Goal: Task Accomplishment & Management: Complete application form

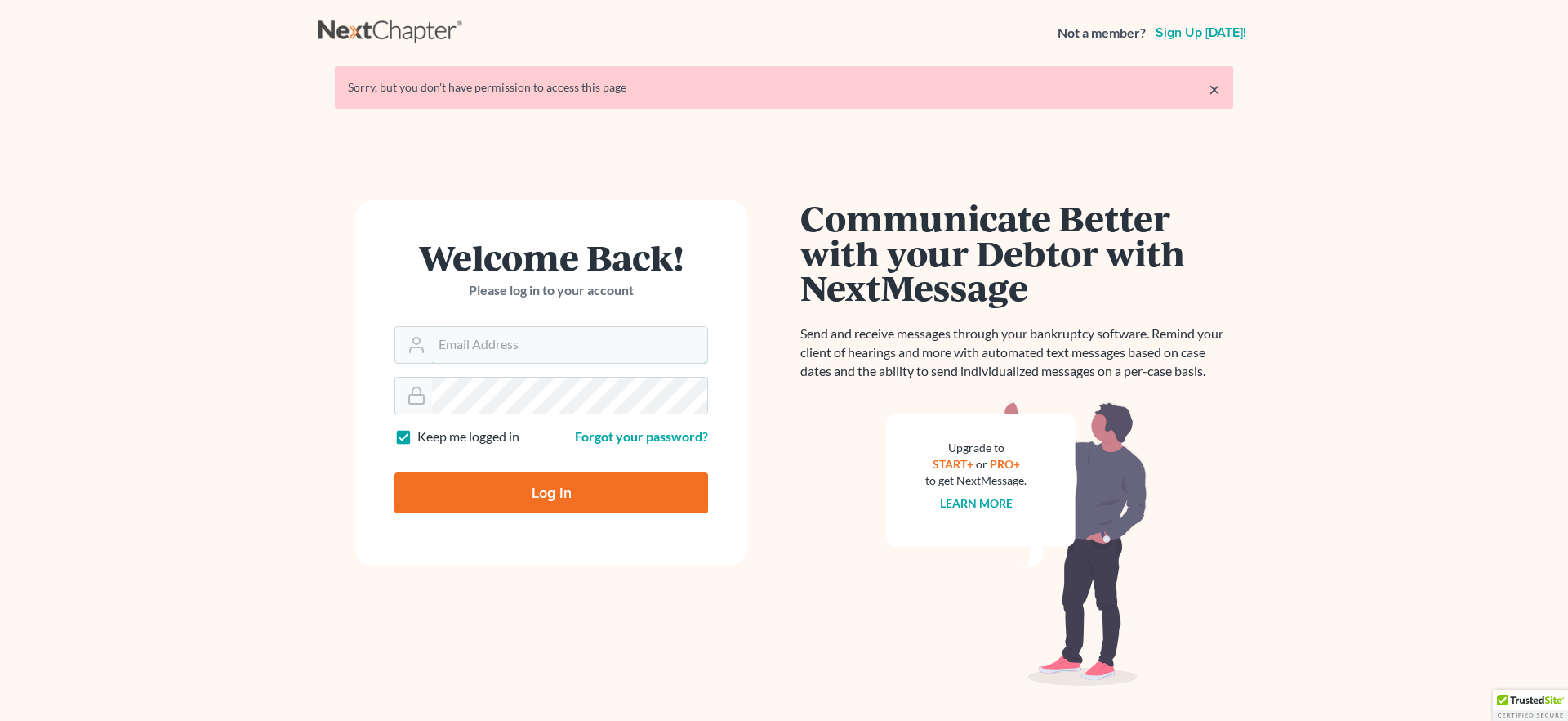
type input "[EMAIL_ADDRESS][DOMAIN_NAME]"
click at [486, 498] on input "Log In" at bounding box center [551, 493] width 313 height 41
type input "Thinking..."
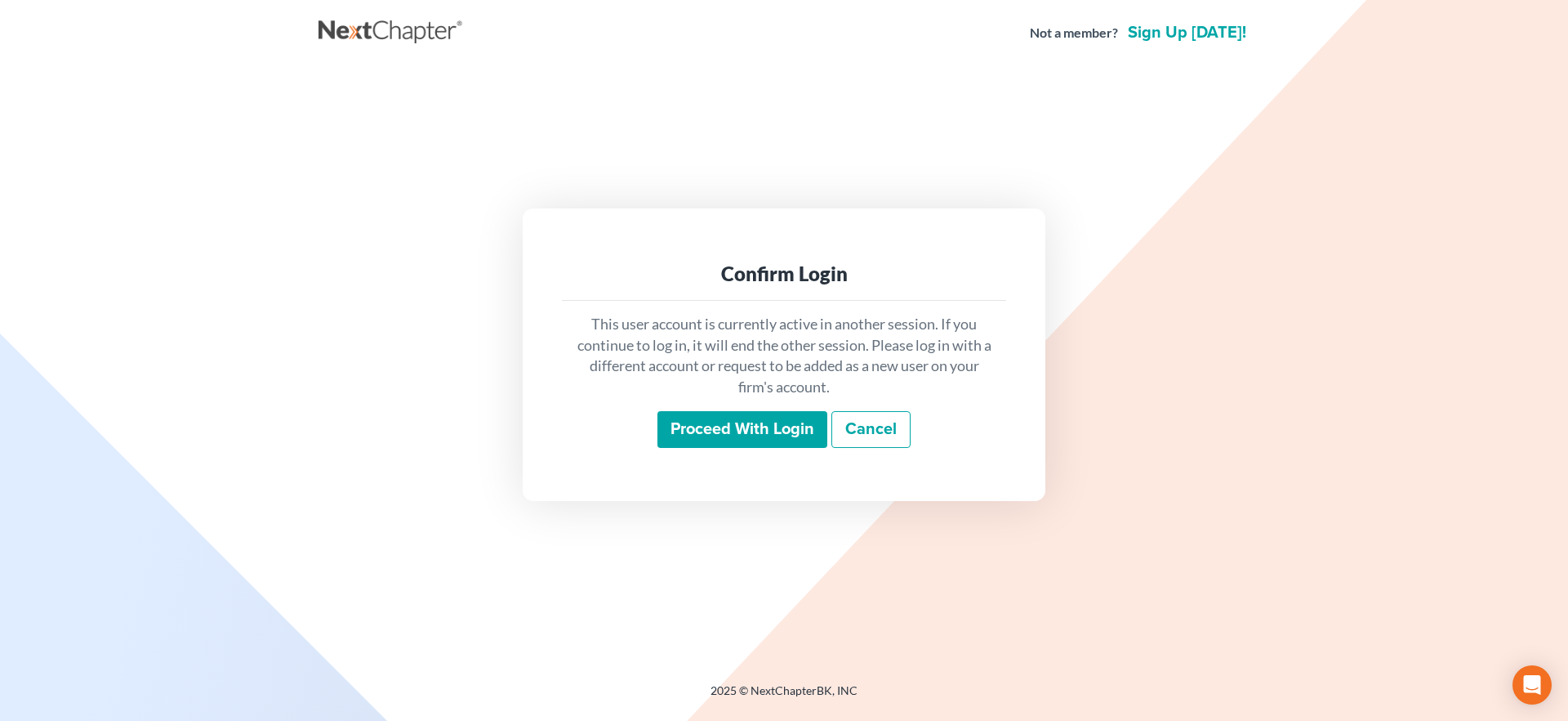
click at [732, 434] on input "Proceed with login" at bounding box center [743, 430] width 170 height 38
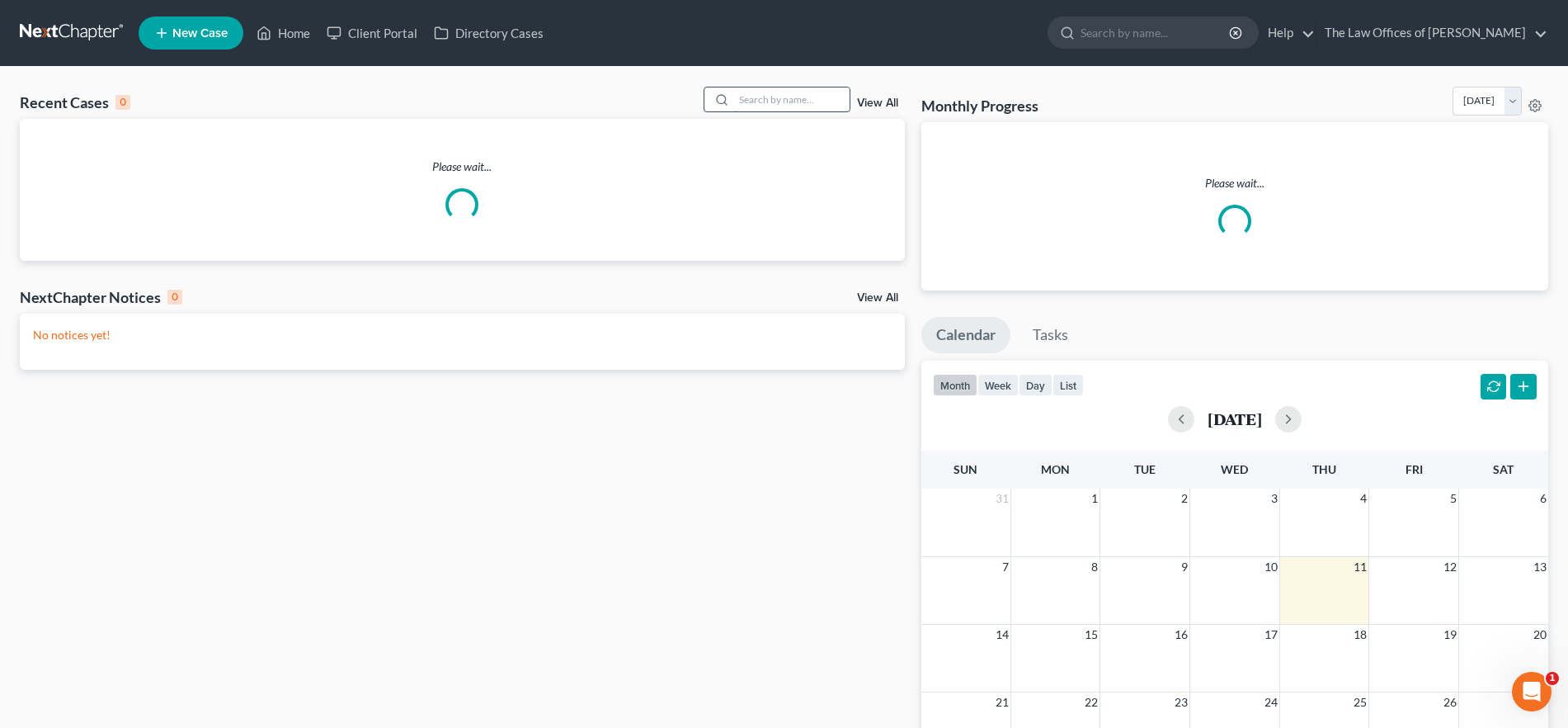
click at [784, 97] on input "search" at bounding box center [792, 100] width 115 height 23
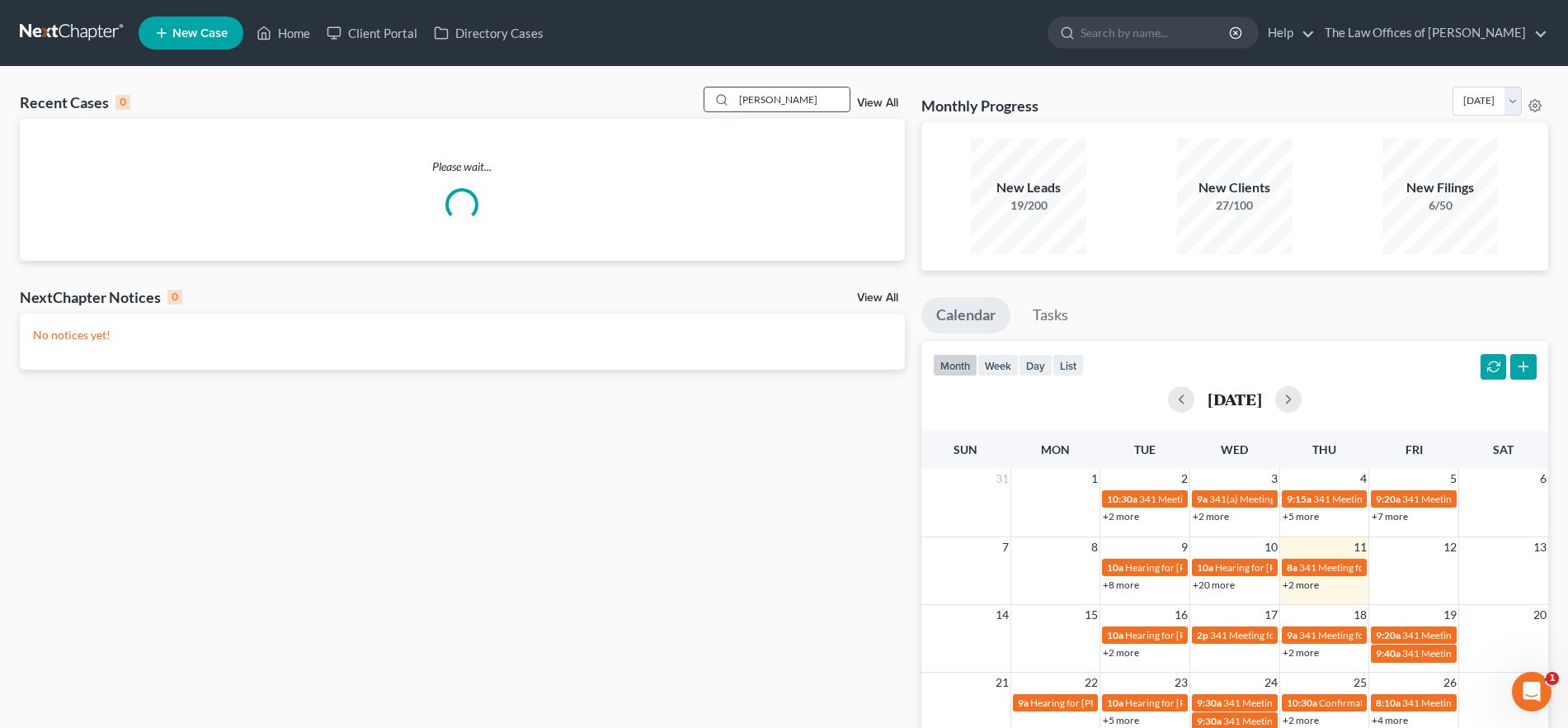
type input "[PERSON_NAME]"
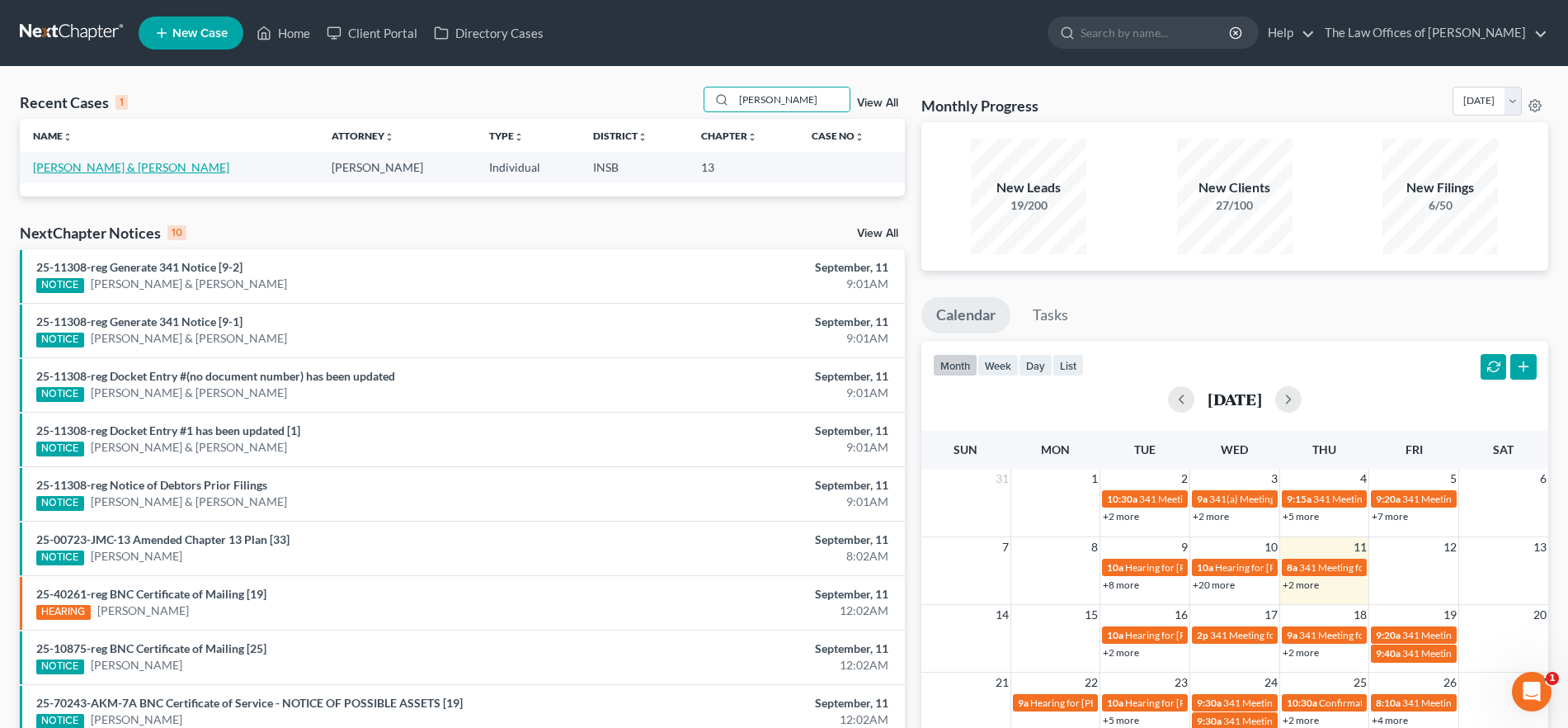
drag, startPoint x: 133, startPoint y: 162, endPoint x: 190, endPoint y: 180, distance: 59.8
click at [132, 162] on link "[PERSON_NAME] & [PERSON_NAME]" at bounding box center [131, 167] width 196 height 14
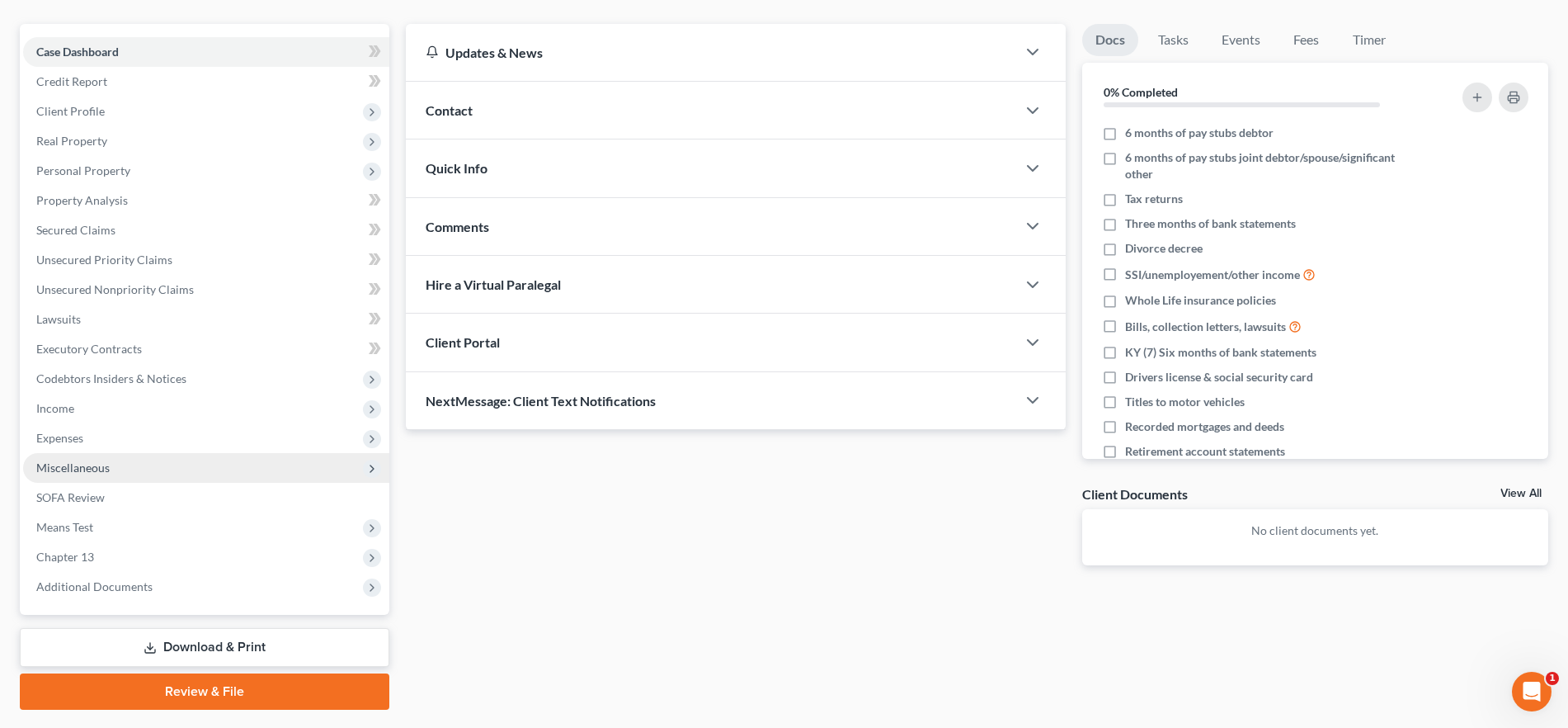
scroll to position [163, 0]
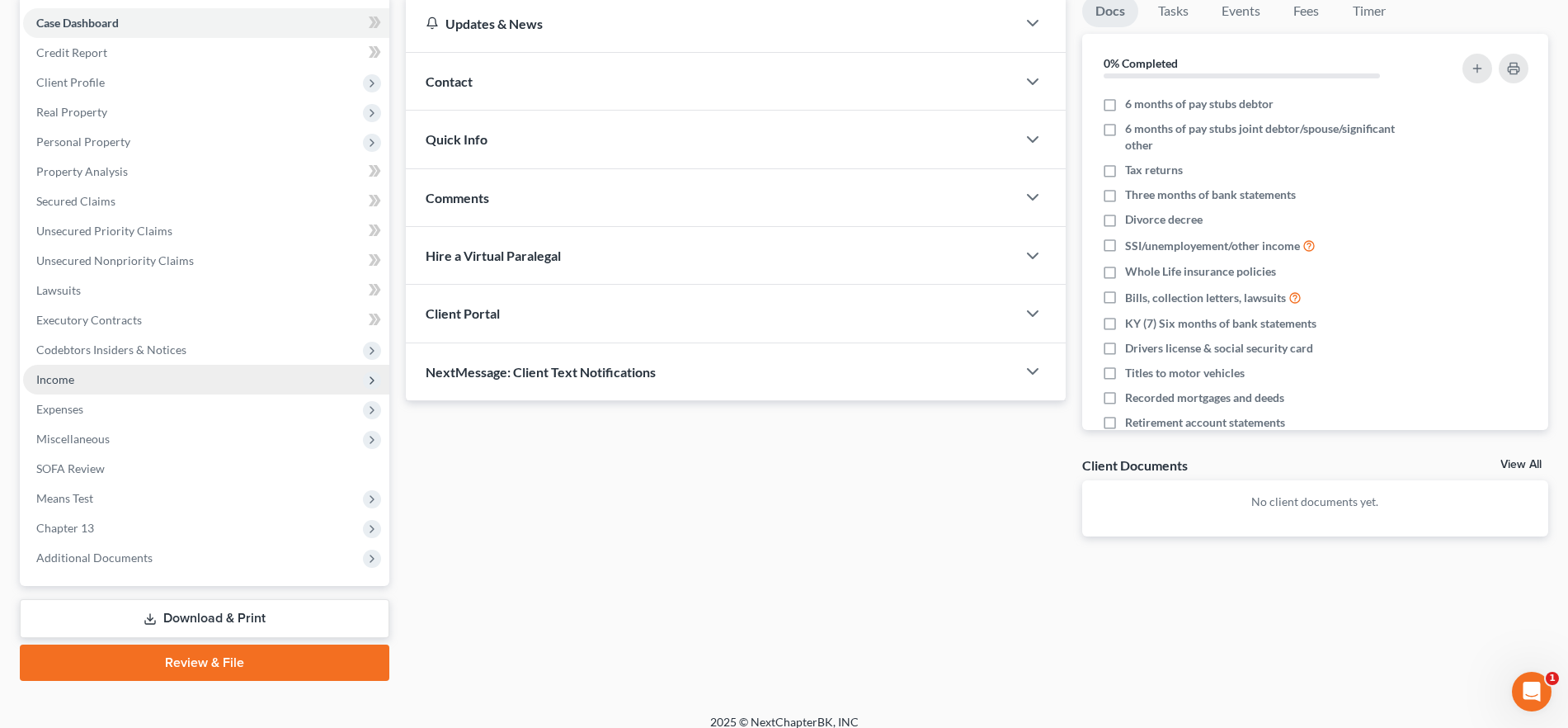
click at [88, 386] on span "Income" at bounding box center [206, 379] width 366 height 29
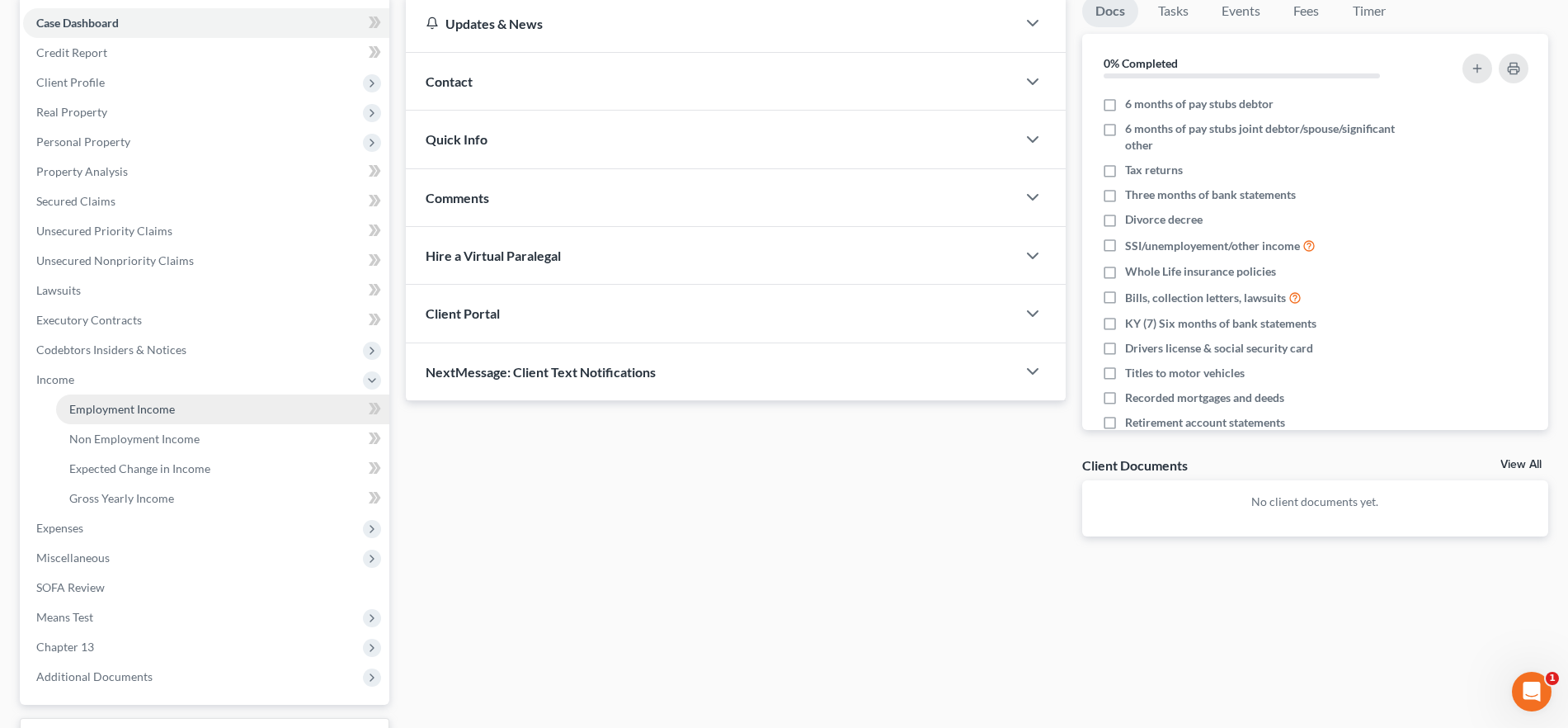
click at [129, 414] on span "Employment Income" at bounding box center [122, 408] width 106 height 14
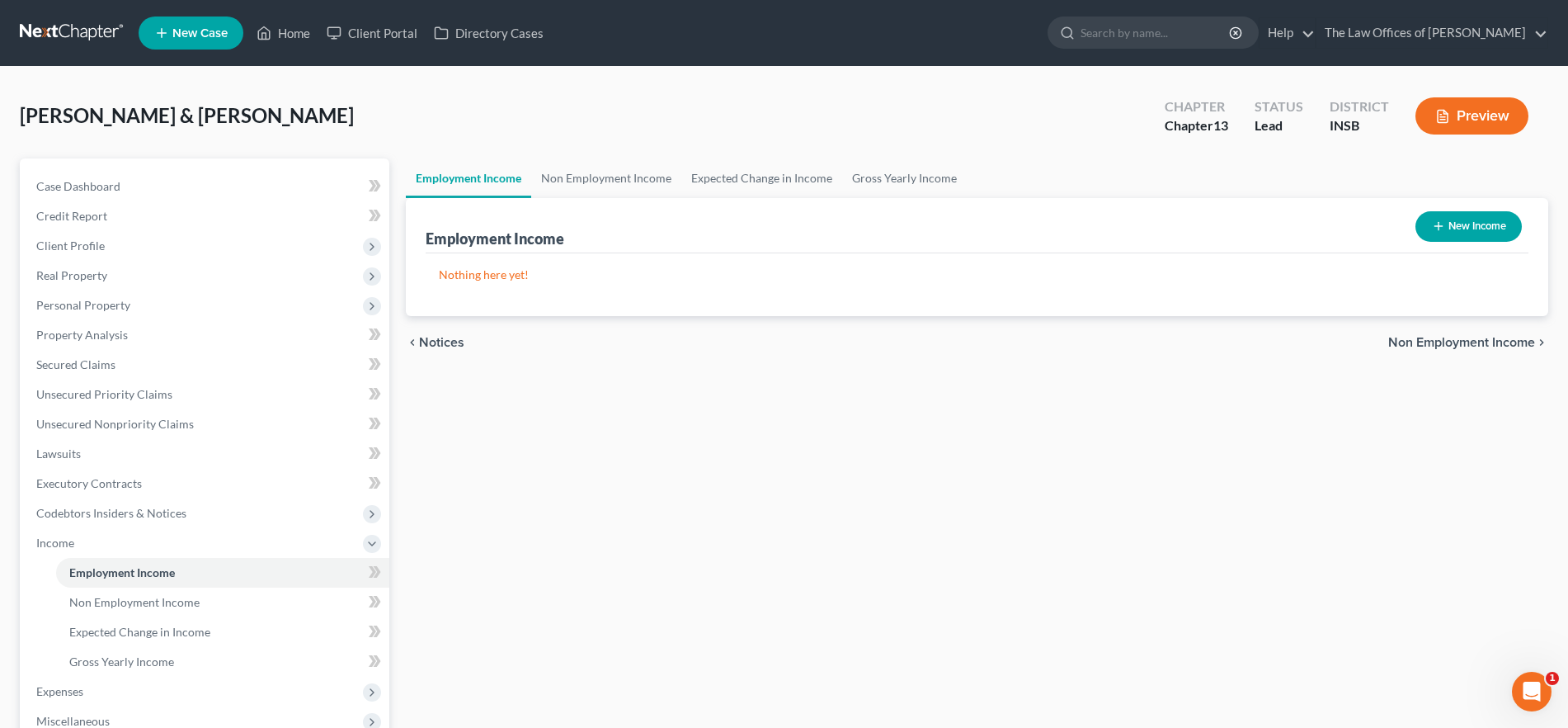
click at [1466, 231] on button "New Income" at bounding box center [1468, 226] width 106 height 30
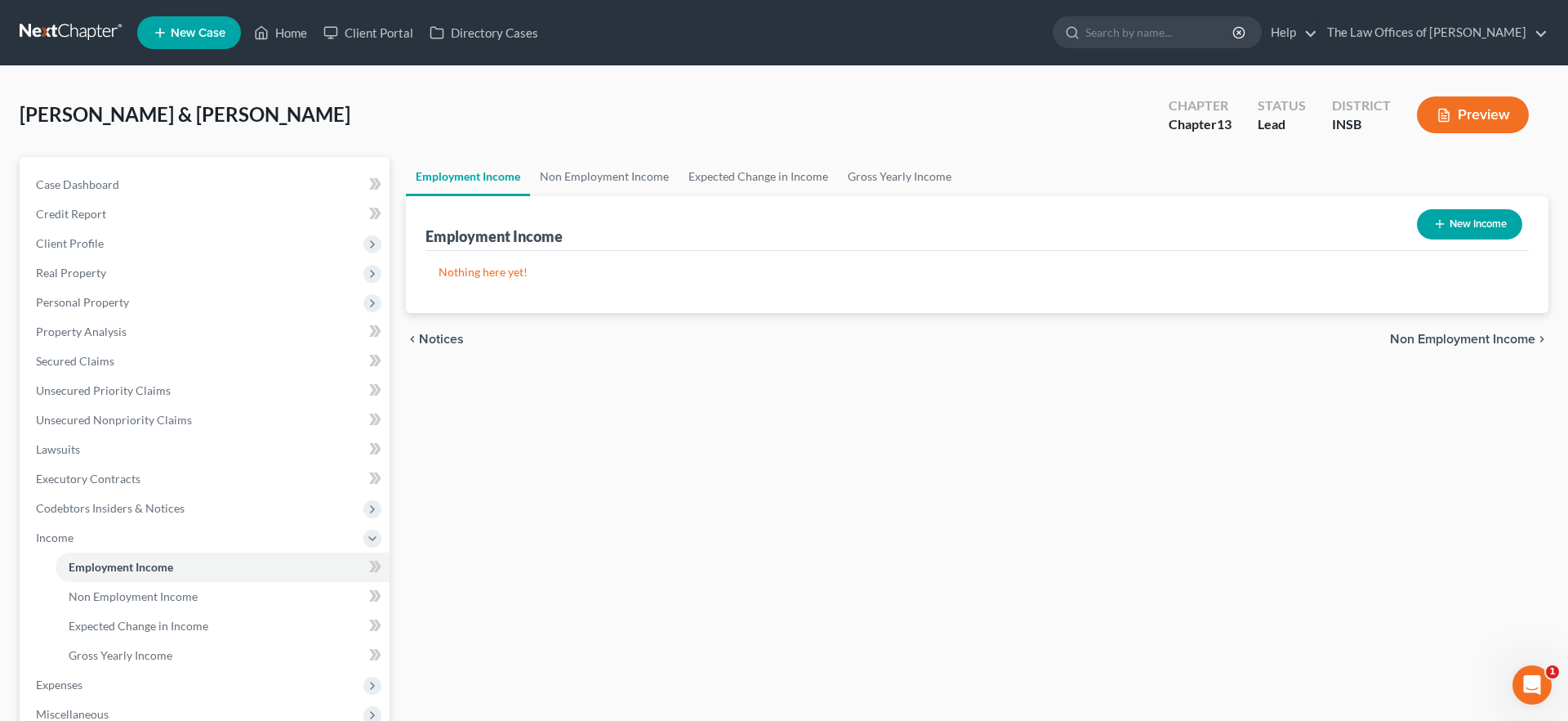
select select "0"
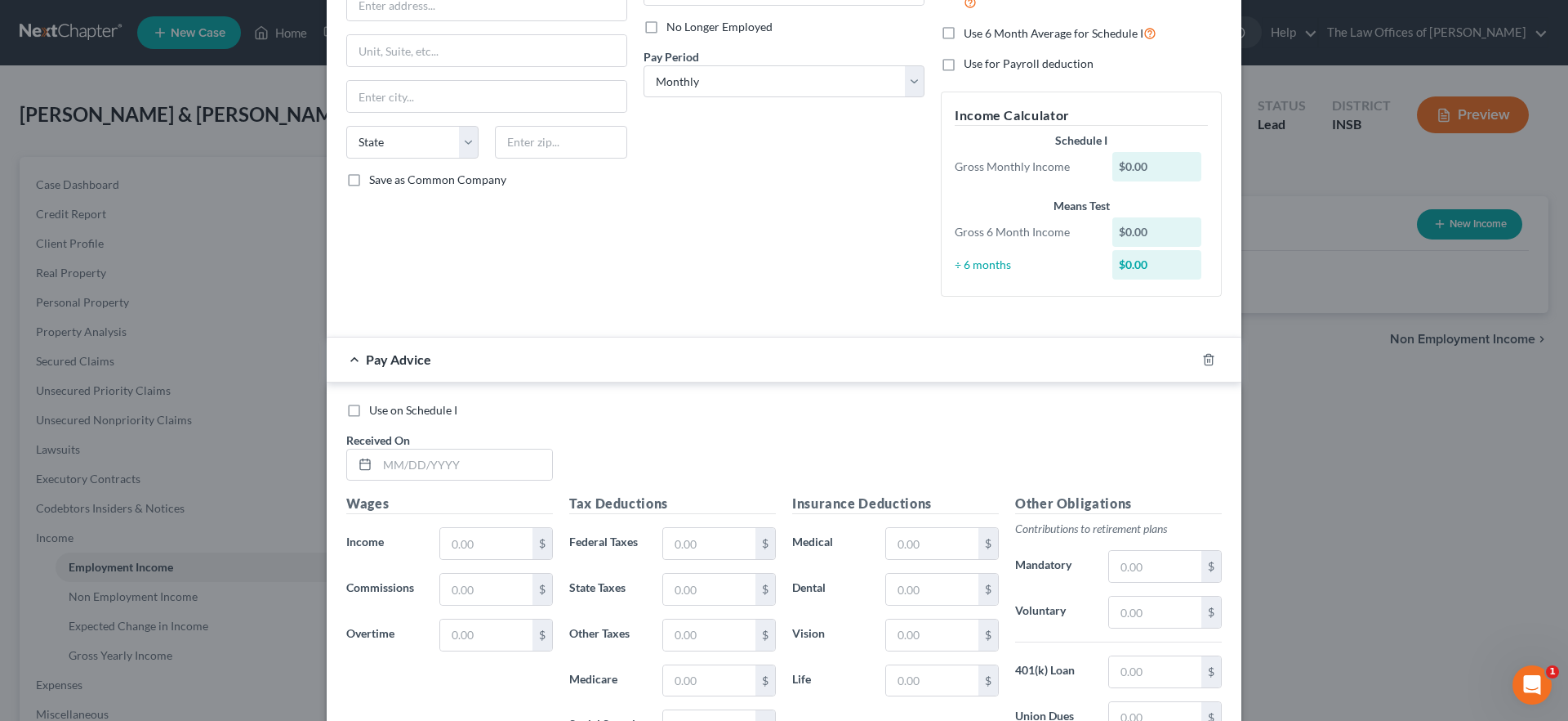
scroll to position [220, 0]
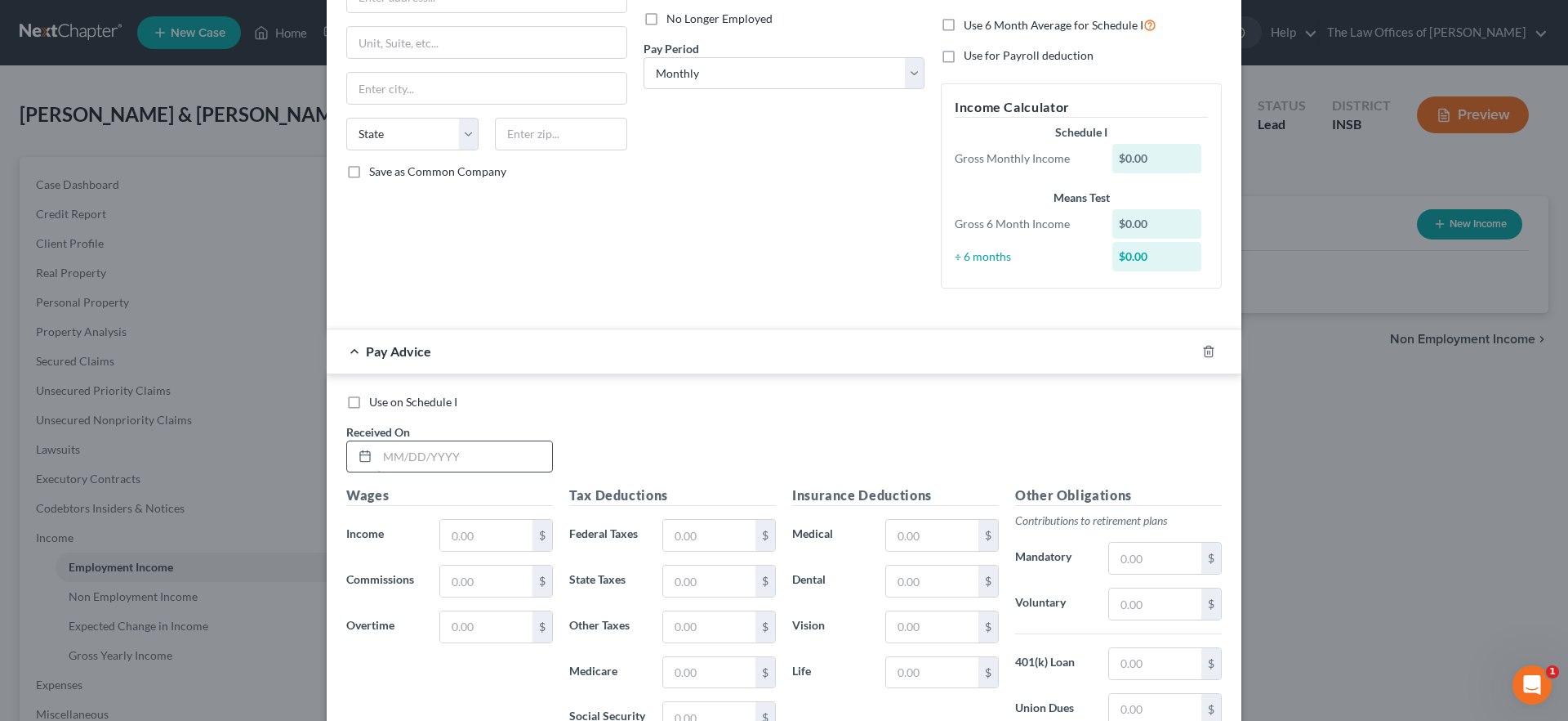
click at [399, 457] on input "text" at bounding box center [464, 457] width 175 height 31
type input "[DATE]"
type input "1,401.40"
click at [687, 537] on input "text" at bounding box center [709, 535] width 92 height 31
type input "123.08"
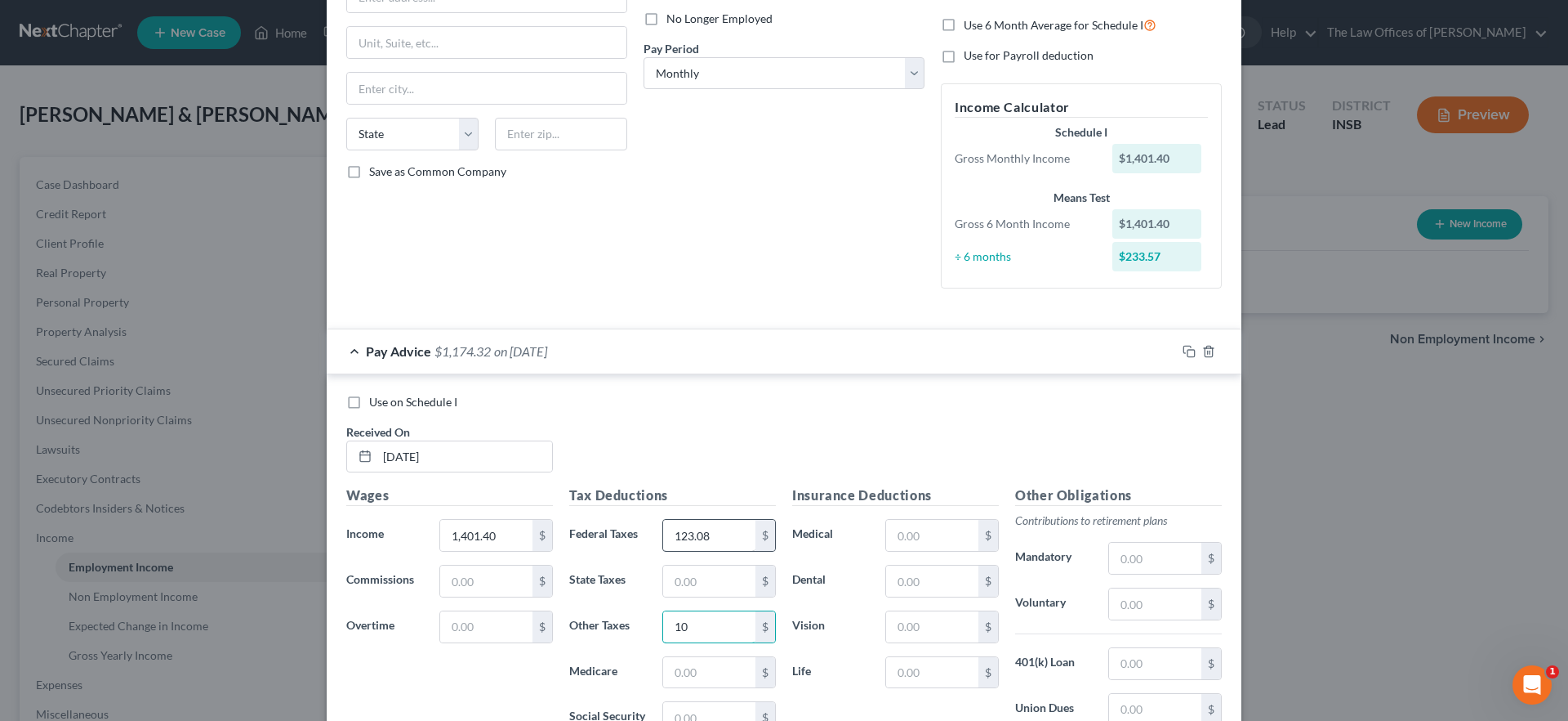
type input "1"
type input "104.24"
click at [703, 575] on input "text" at bounding box center [709, 581] width 92 height 31
type input "40.07"
type input "18.74"
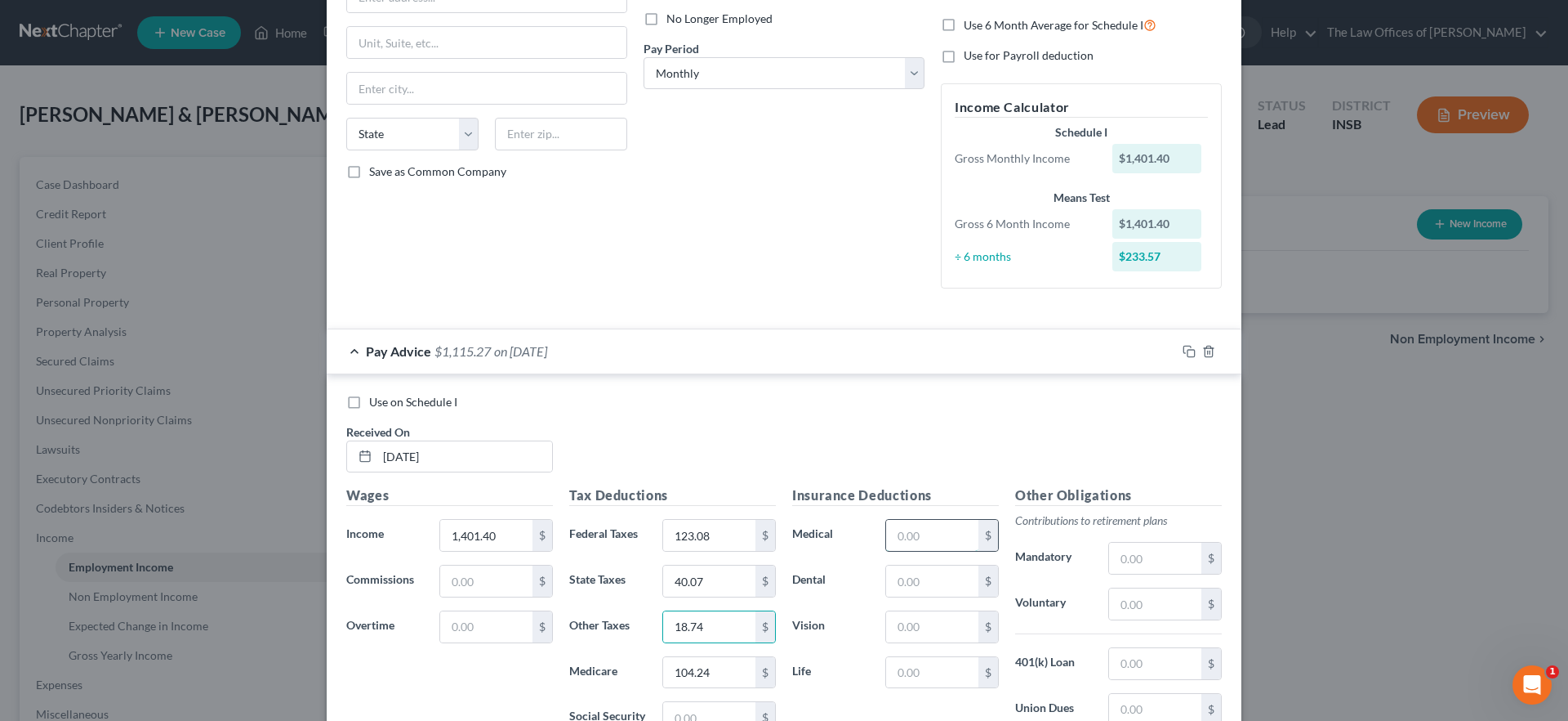
click at [941, 539] on input "text" at bounding box center [932, 535] width 92 height 31
type input "28.84"
type input "4.52"
type input "5.45"
type input "1.58"
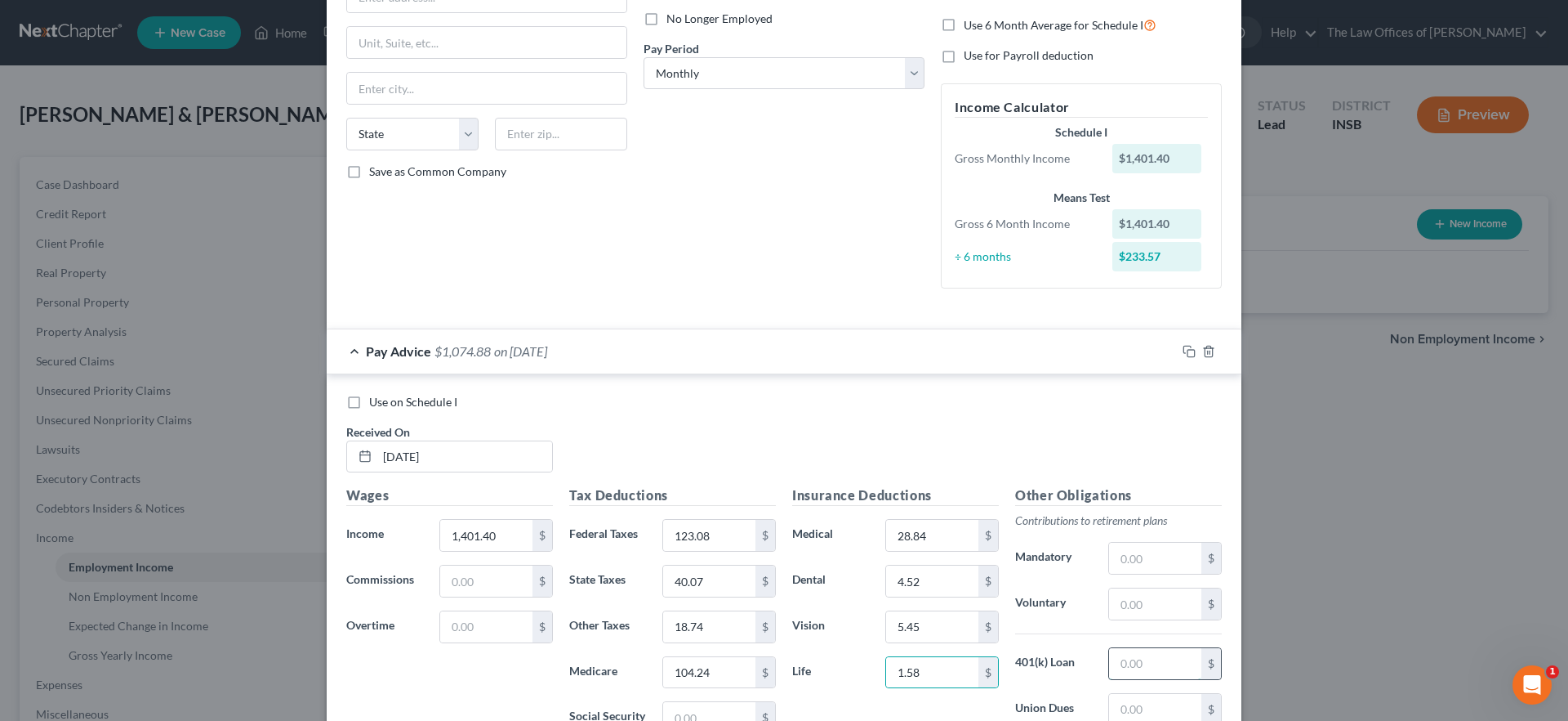
click at [1127, 659] on input "text" at bounding box center [1155, 664] width 92 height 31
type input "32.51"
click at [1125, 607] on input "text" at bounding box center [1155, 604] width 92 height 31
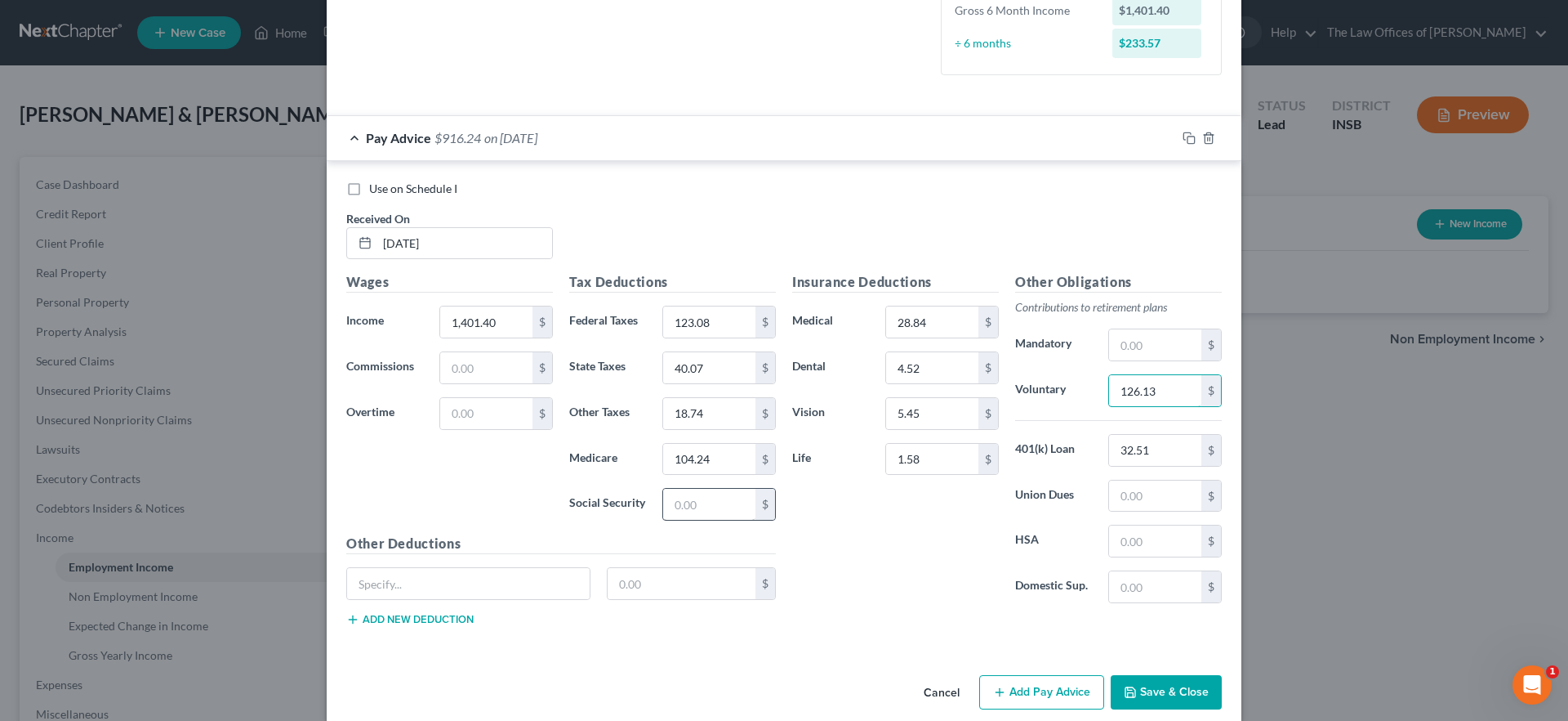
scroll to position [449, 0]
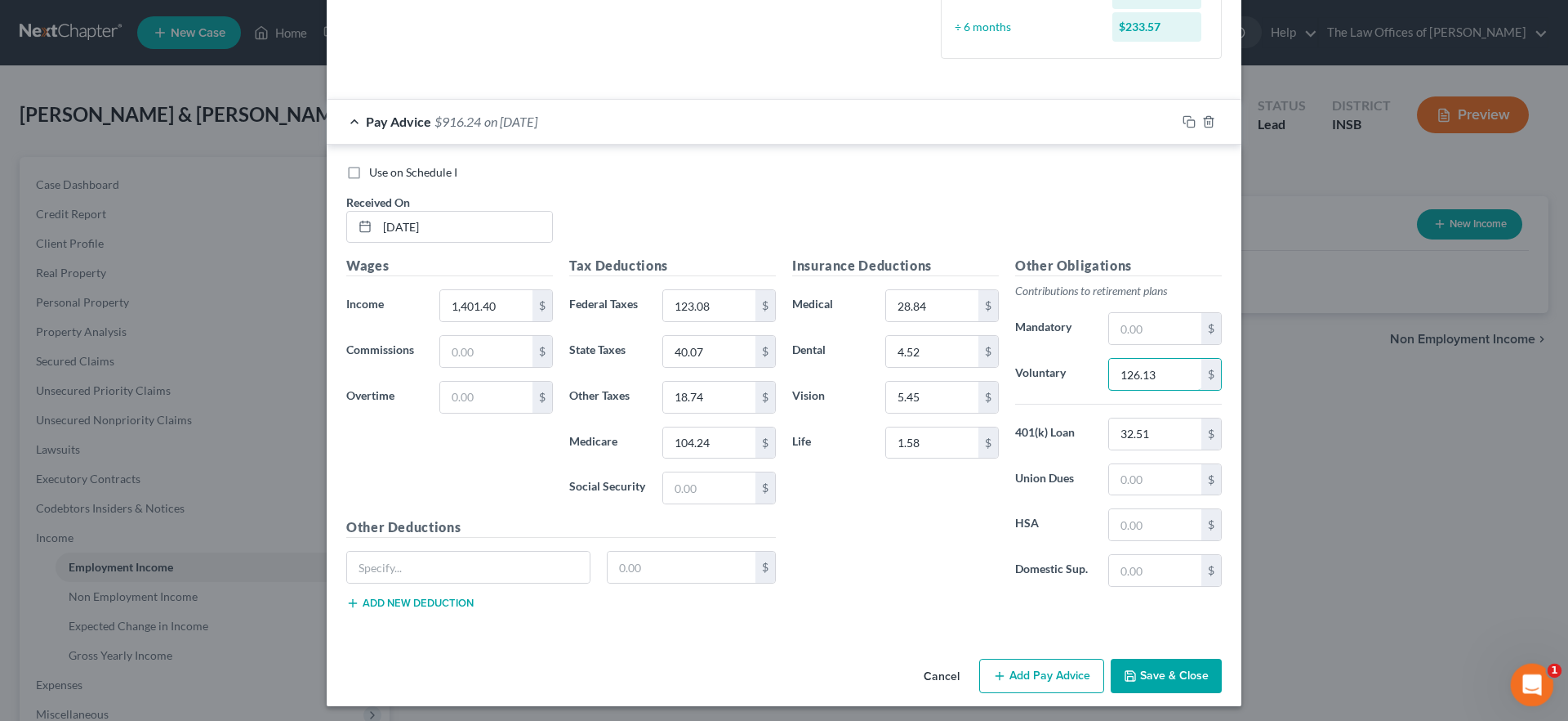
type input "126.13"
click at [878, 552] on div "Insurance Deductions Medical 28.84 $ Dental 4.52 $ Vision 5.45 $ Life 1.58 $" at bounding box center [896, 428] width 223 height 345
drag, startPoint x: 1183, startPoint y: 677, endPoint x: 1178, endPoint y: 667, distance: 11.2
click at [1183, 677] on button "Save & Close" at bounding box center [1166, 676] width 111 height 34
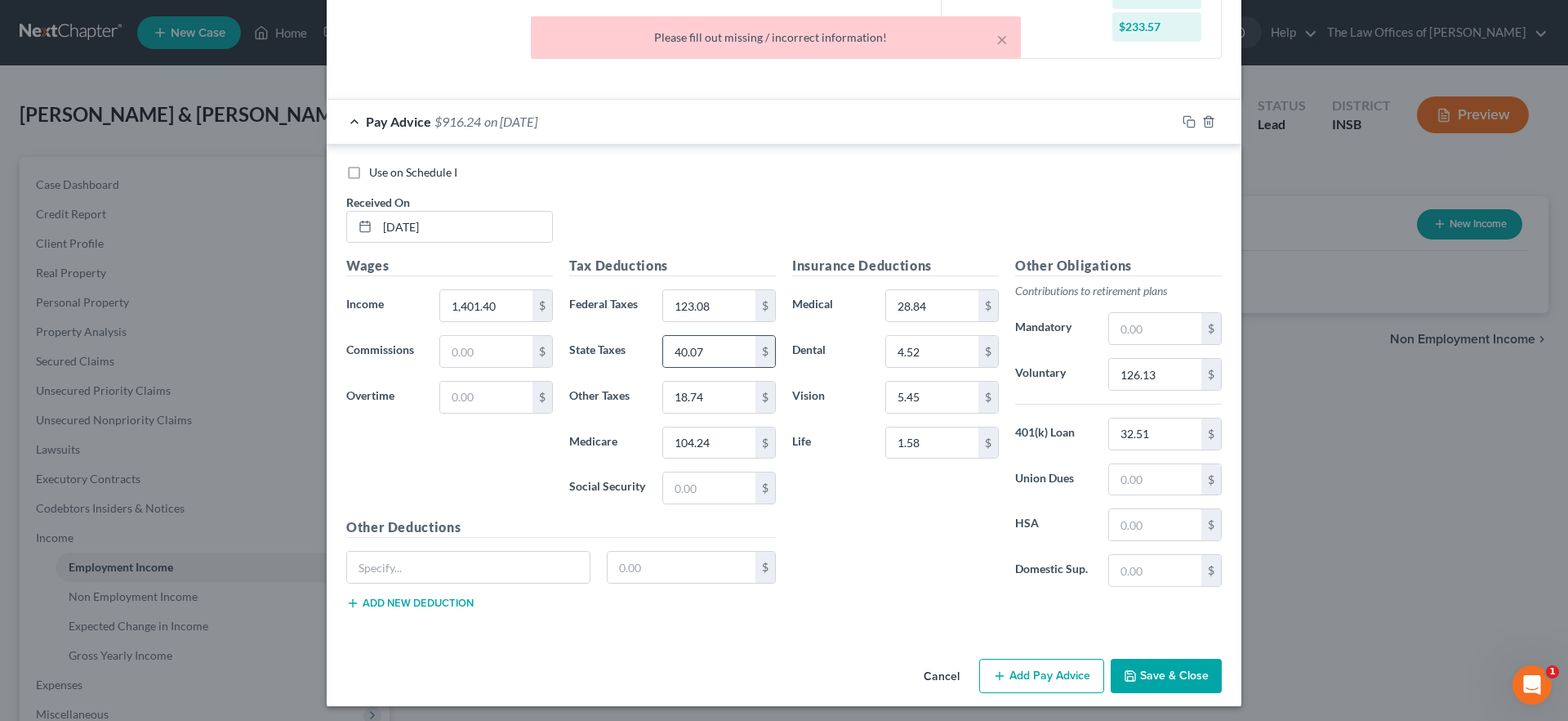
scroll to position [0, 0]
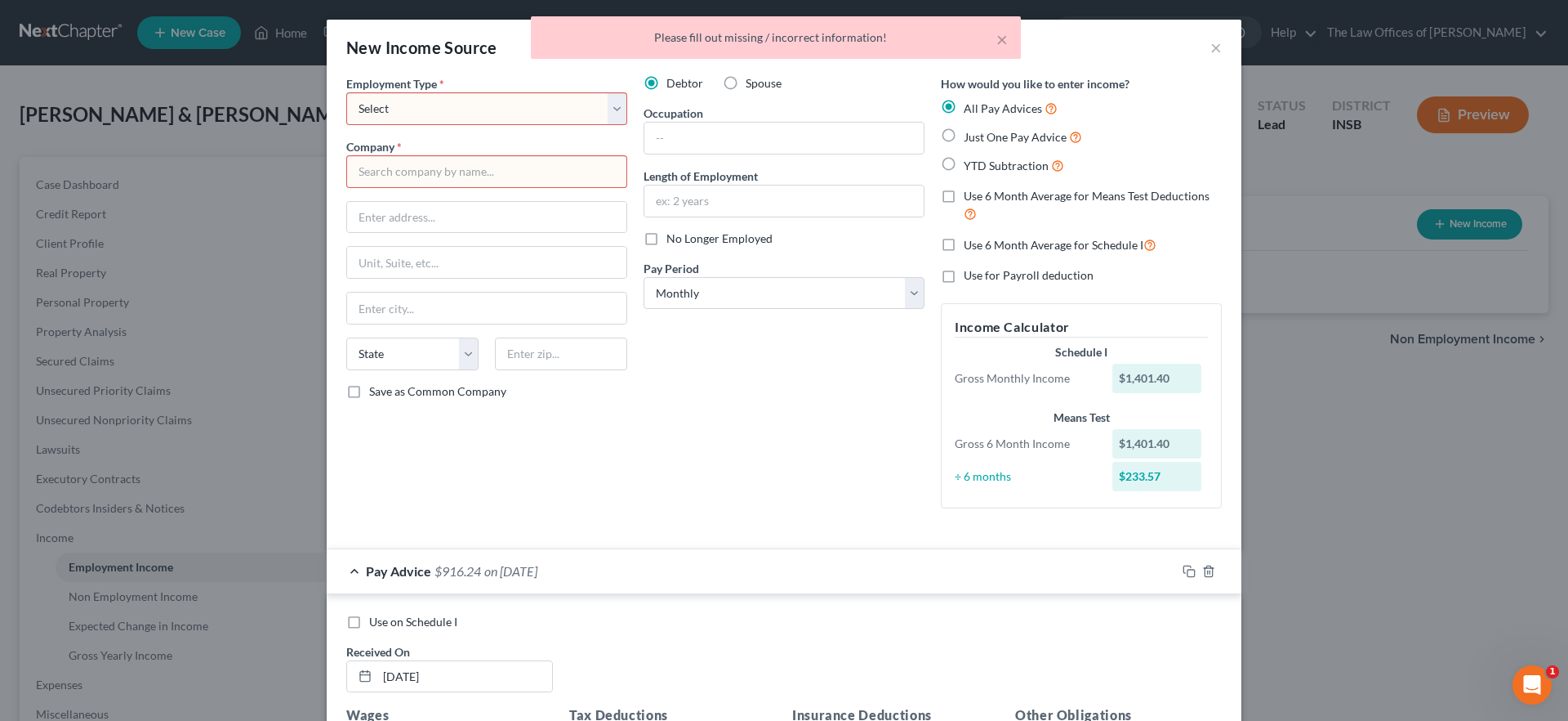
drag, startPoint x: 408, startPoint y: 98, endPoint x: 423, endPoint y: 118, distance: 25.0
click at [408, 98] on select "Select Full or [DEMOGRAPHIC_DATA] Employment Self Employment" at bounding box center [487, 108] width 281 height 33
select select "0"
click at [346, 92] on select "Select Full or [DEMOGRAPHIC_DATA] Employment Self Employment" at bounding box center [487, 108] width 281 height 33
click at [451, 171] on input "text" at bounding box center [487, 171] width 281 height 33
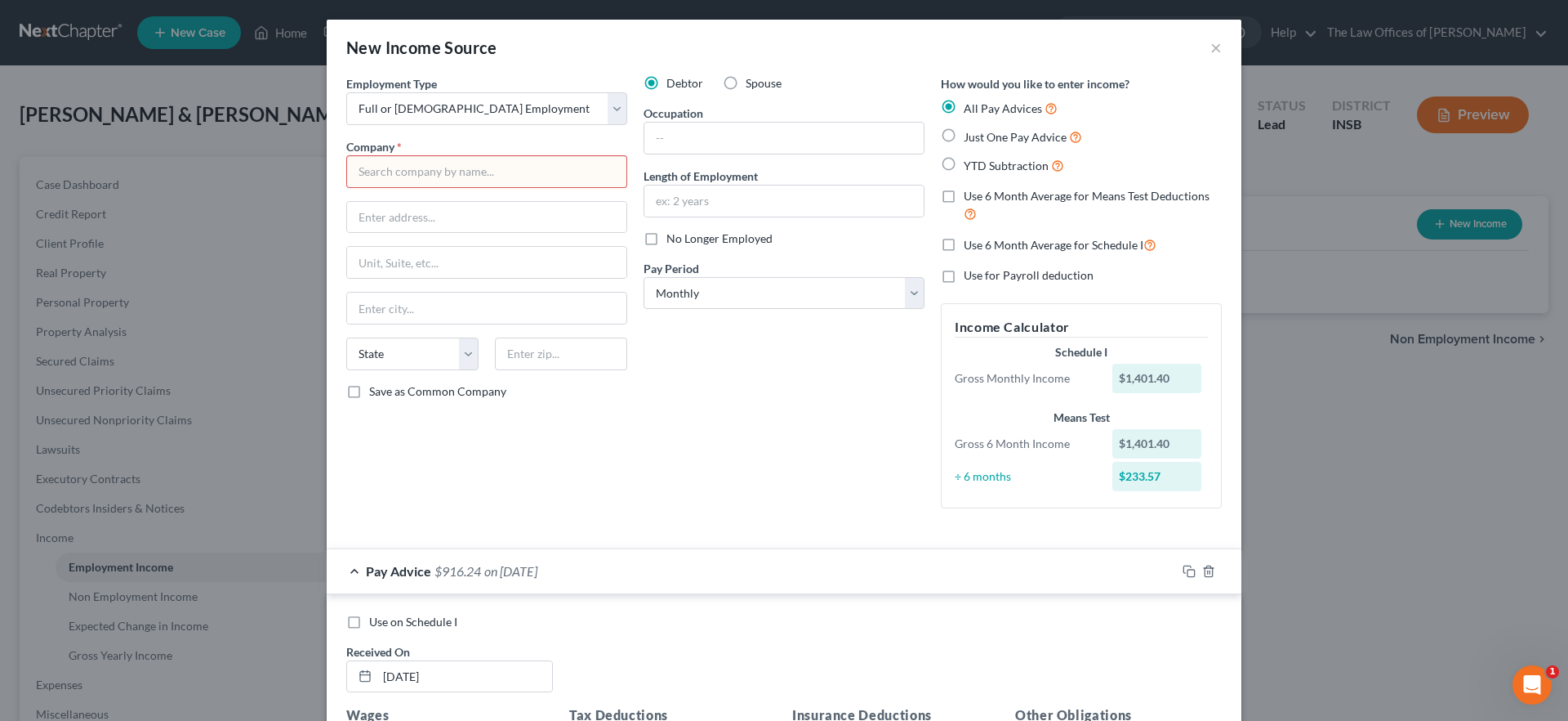
drag, startPoint x: 504, startPoint y: 168, endPoint x: 853, endPoint y: 231, distance: 354.6
click at [504, 168] on input "text" at bounding box center [487, 171] width 281 height 33
type input "[PERSON_NAME] [PERSON_NAME] Midland"
click at [395, 215] on input "text" at bounding box center [487, 218] width 280 height 31
type input "[STREET_ADDRESS]"
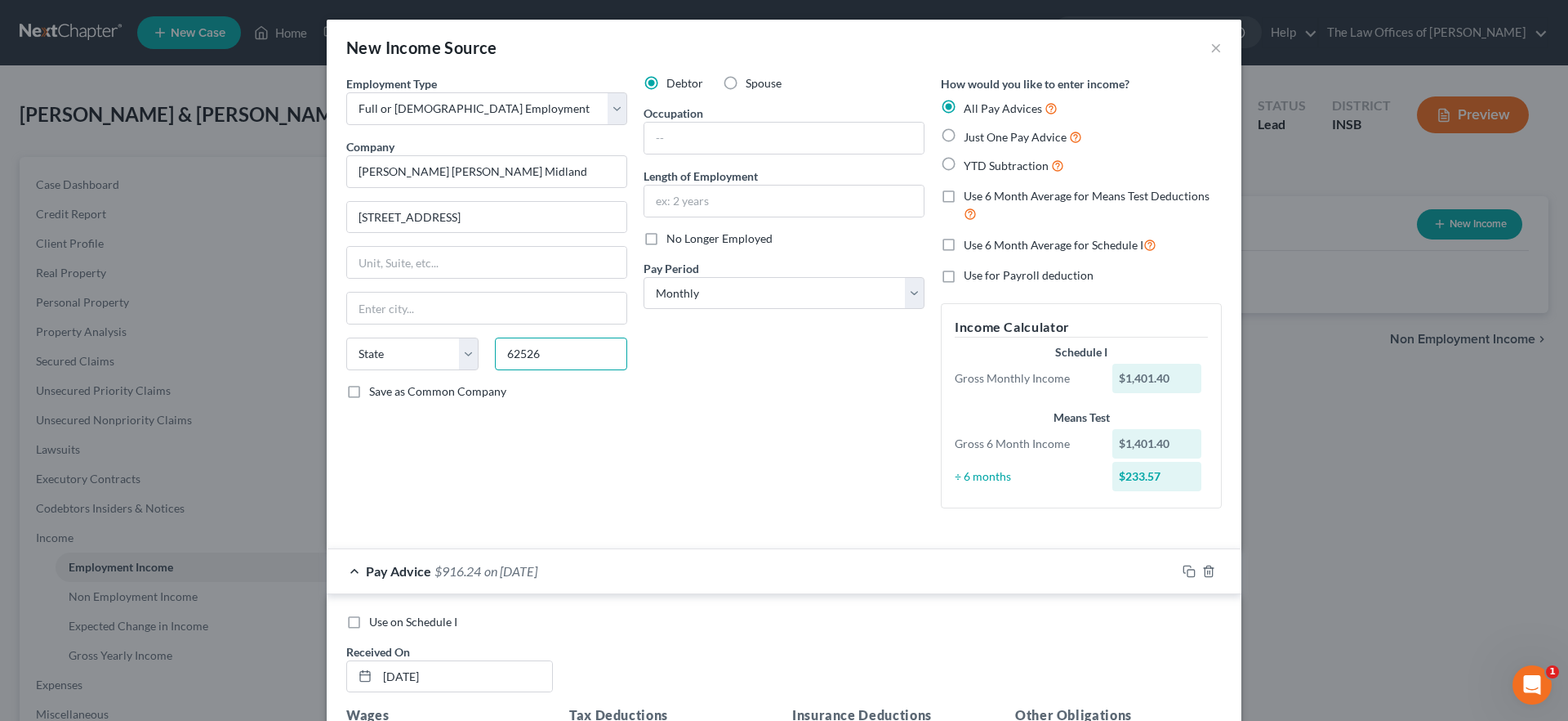
type input "62526"
click at [699, 383] on div "Debtor Spouse Occupation Length of Employment No Longer Employed Pay Period * S…" at bounding box center [784, 298] width 297 height 446
type input "Decatur"
select select "14"
click at [816, 291] on select "Select Monthly Twice Monthly Every Other Week Weekly" at bounding box center [784, 293] width 281 height 33
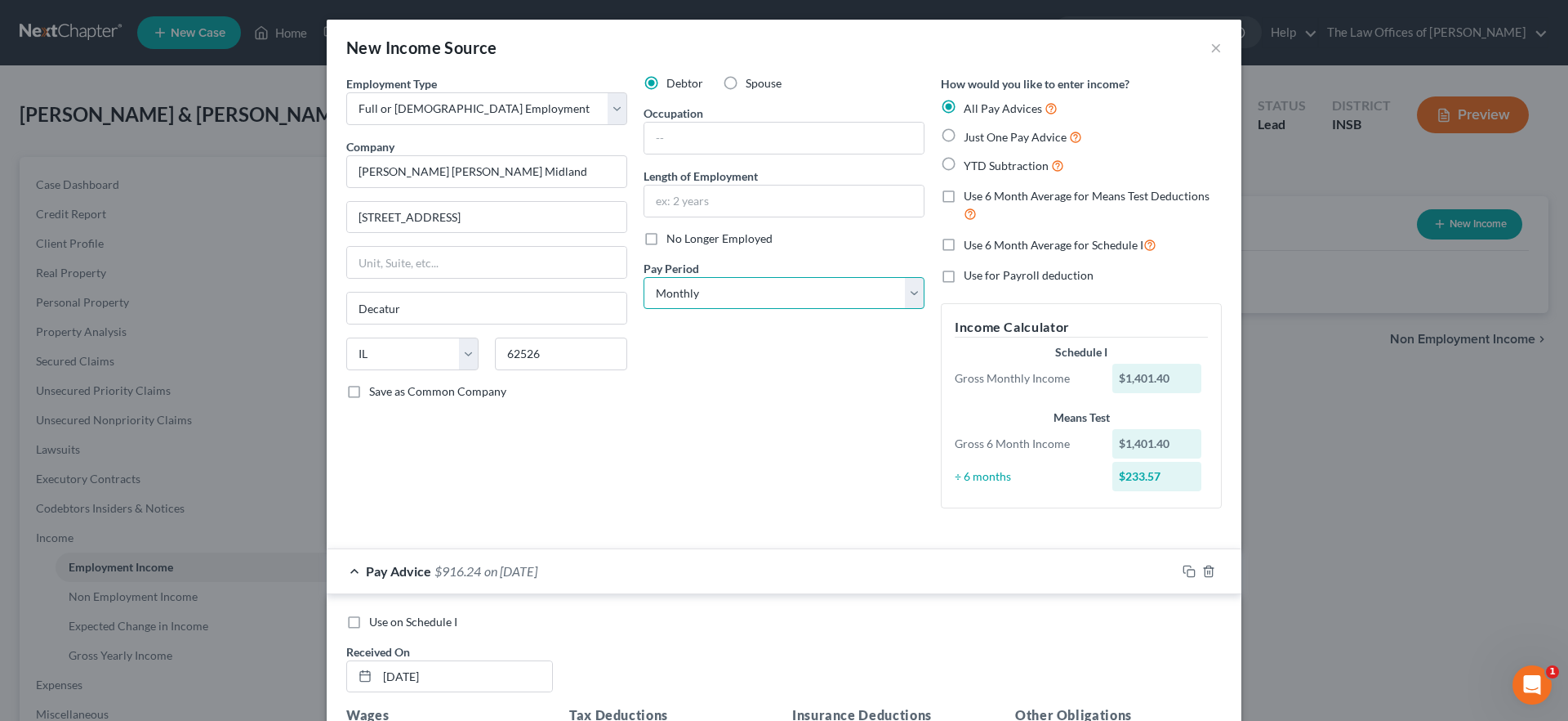
select select "3"
click at [643, 277] on select "Select Monthly Twice Monthly Every Other Week Weekly" at bounding box center [784, 293] width 281 height 33
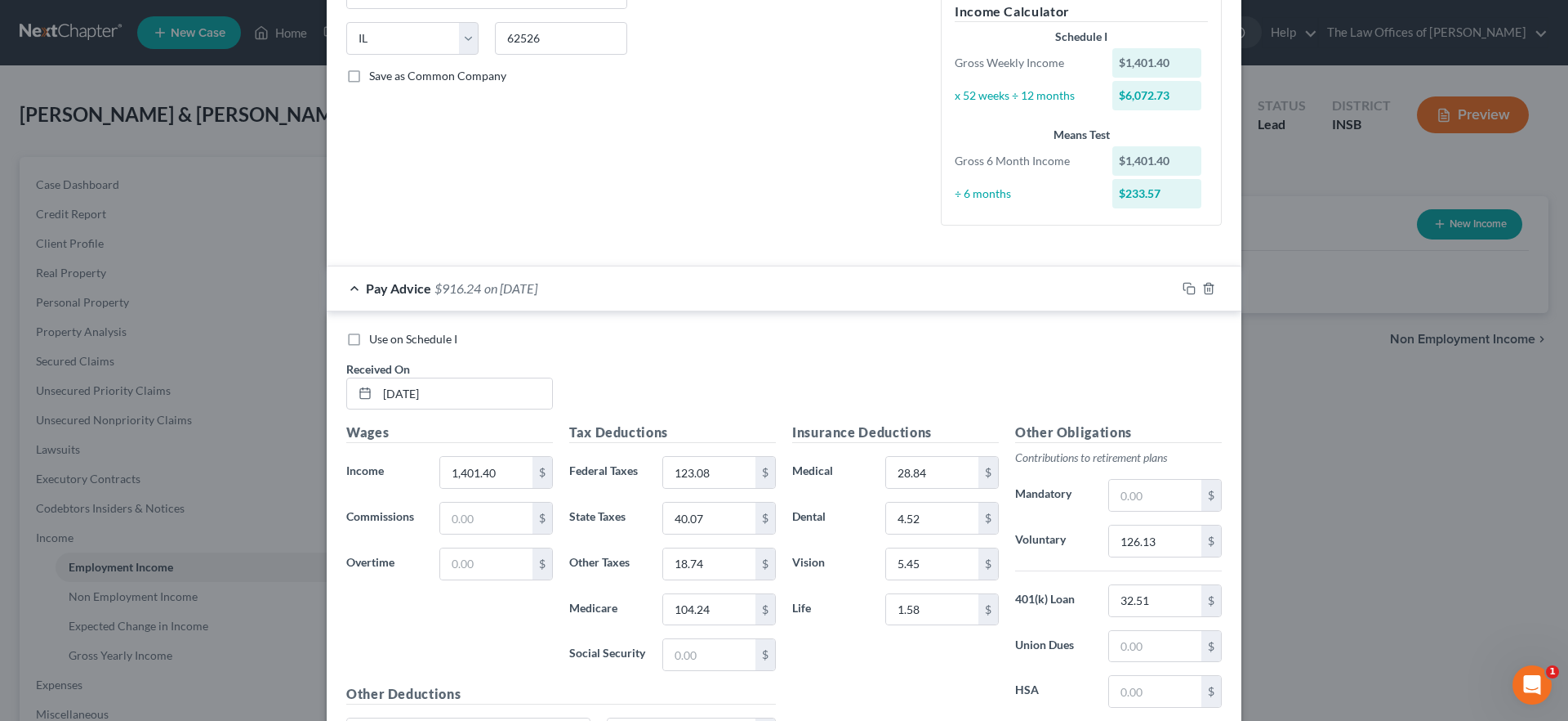
scroll to position [487, 0]
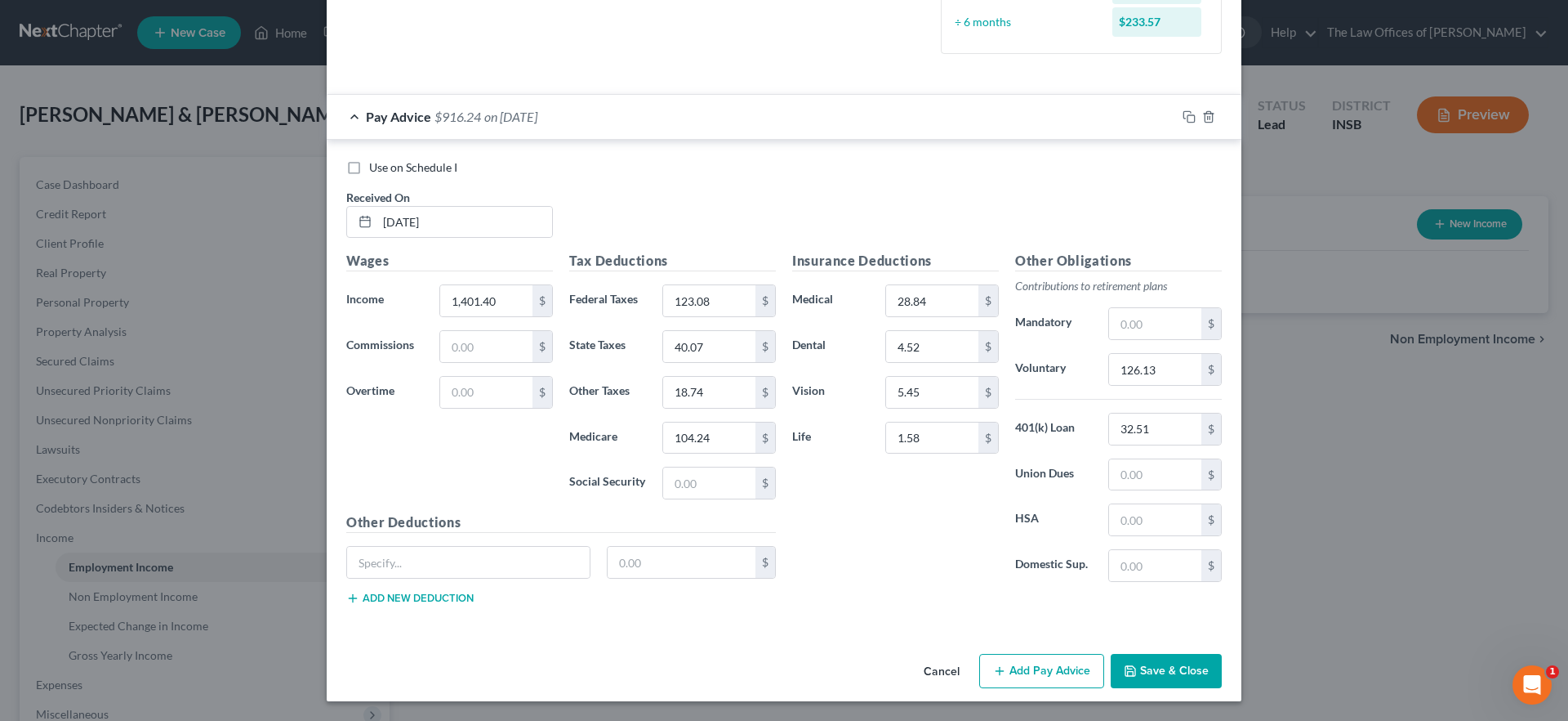
click at [1154, 676] on button "Save & Close" at bounding box center [1166, 671] width 111 height 34
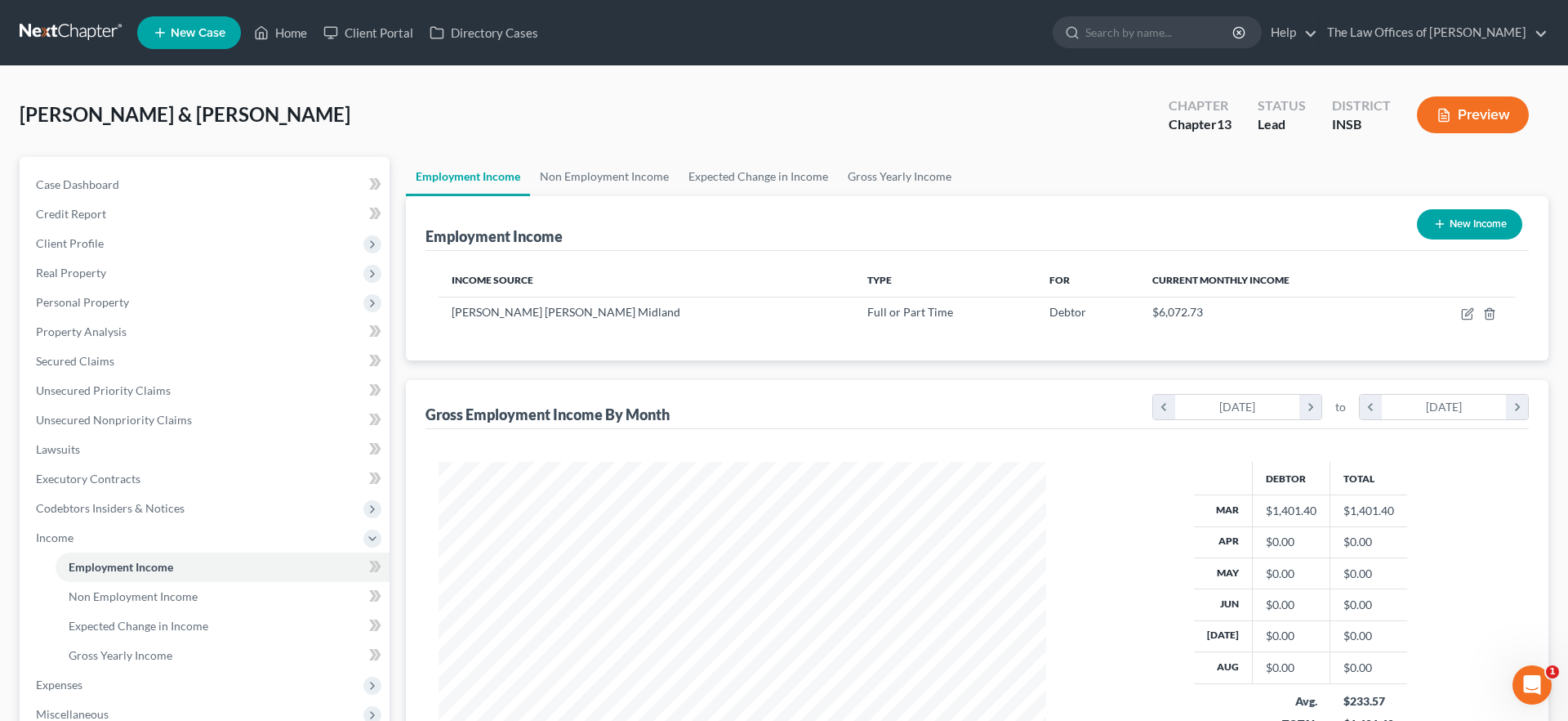
scroll to position [816950, 816208]
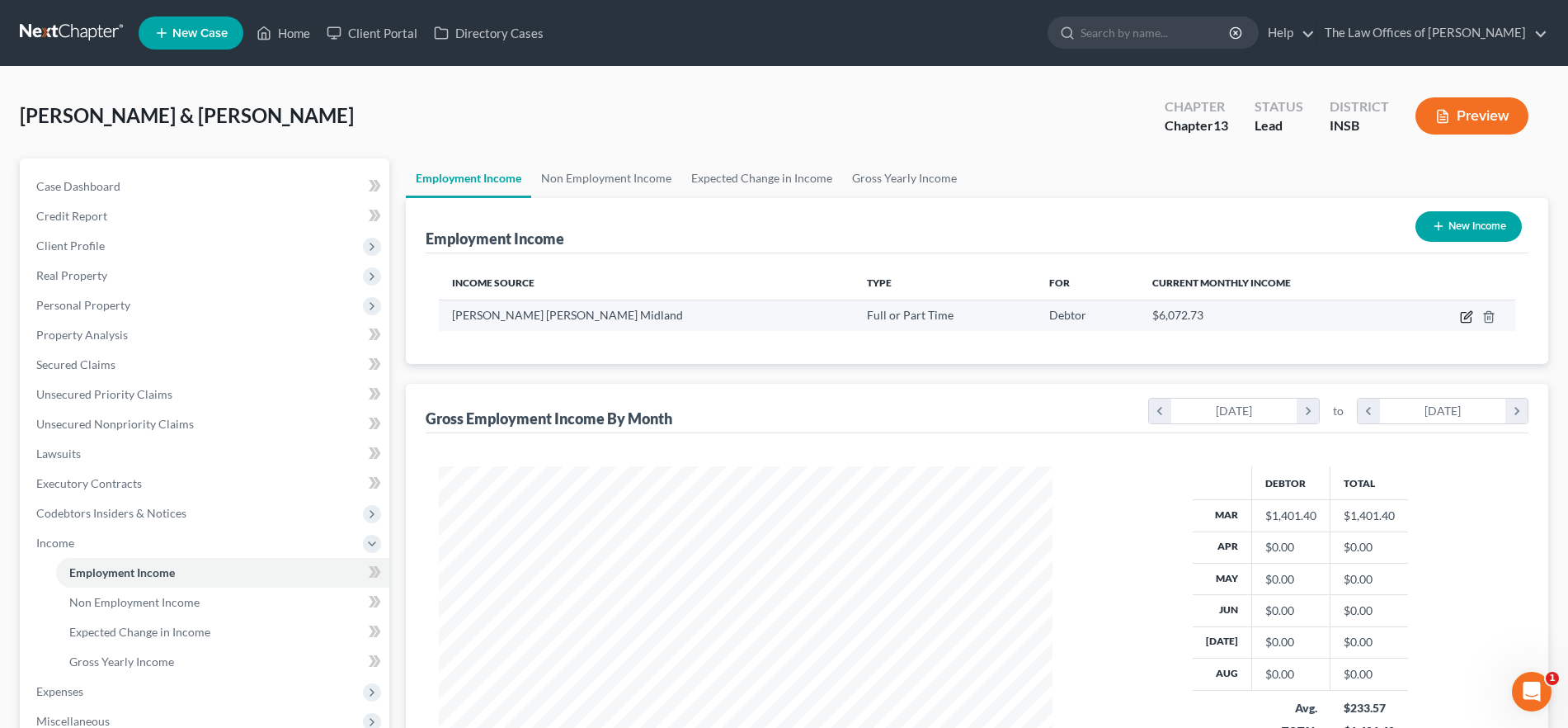
click at [1464, 315] on icon "button" at bounding box center [1467, 318] width 14 height 14
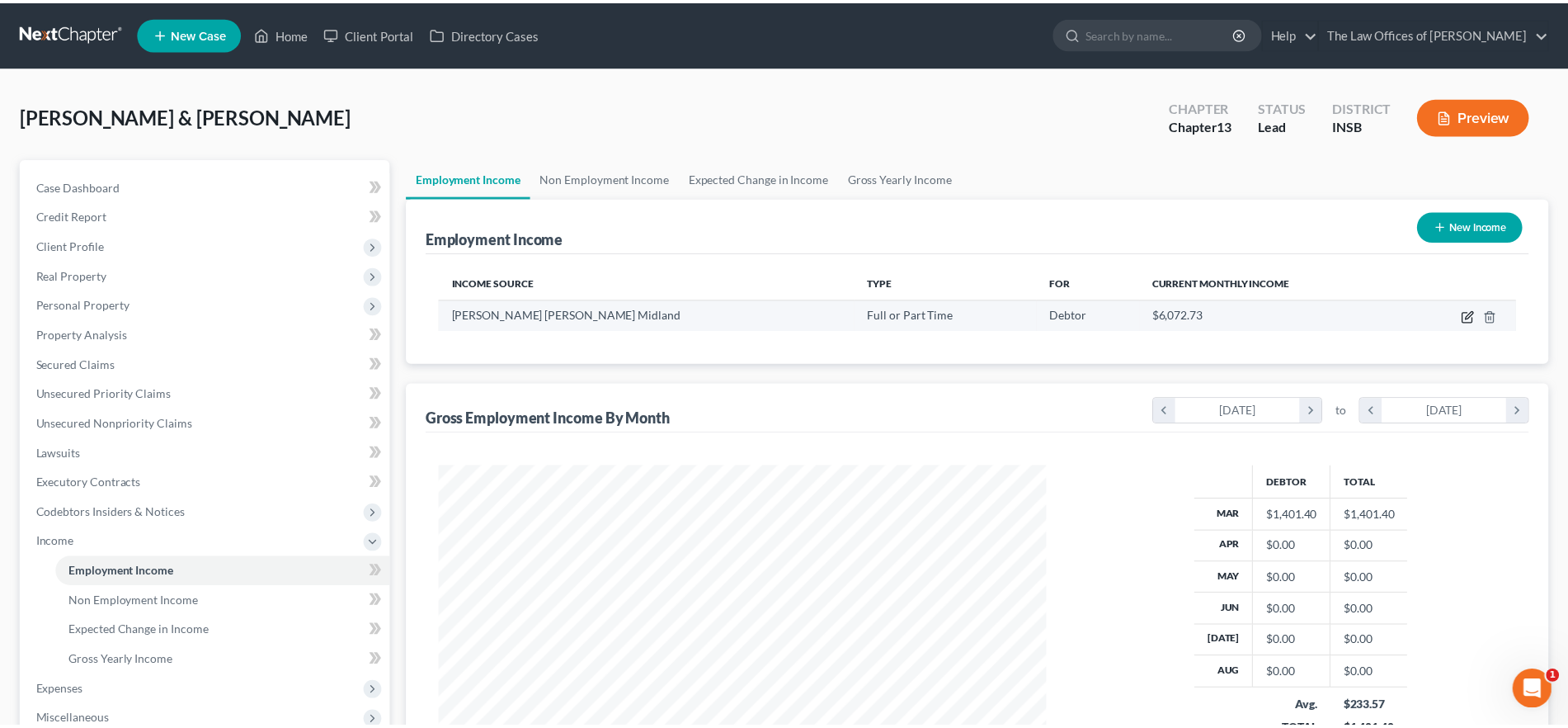
scroll to position [311, 655]
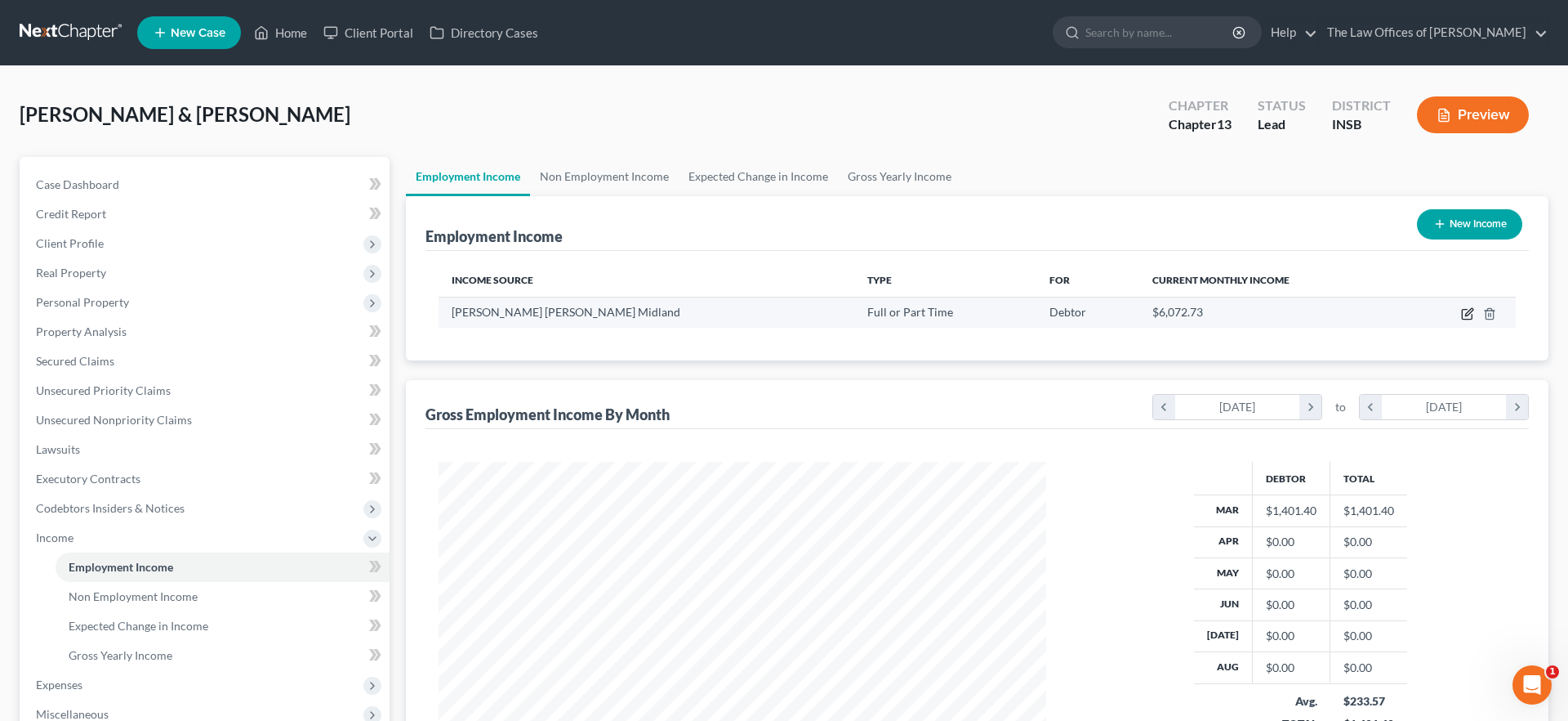
select select "0"
select select "14"
select select "3"
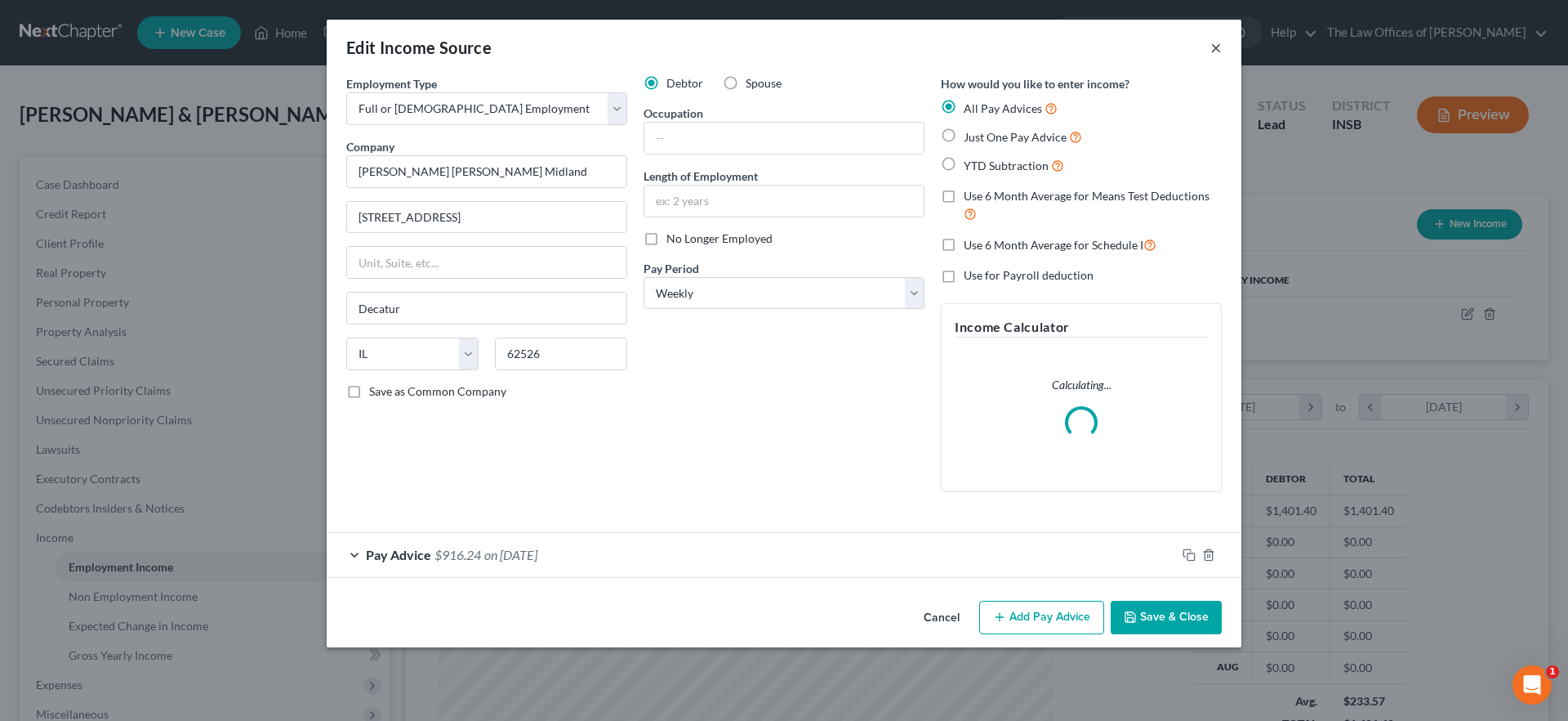
click at [1216, 50] on button "×" at bounding box center [1216, 47] width 12 height 19
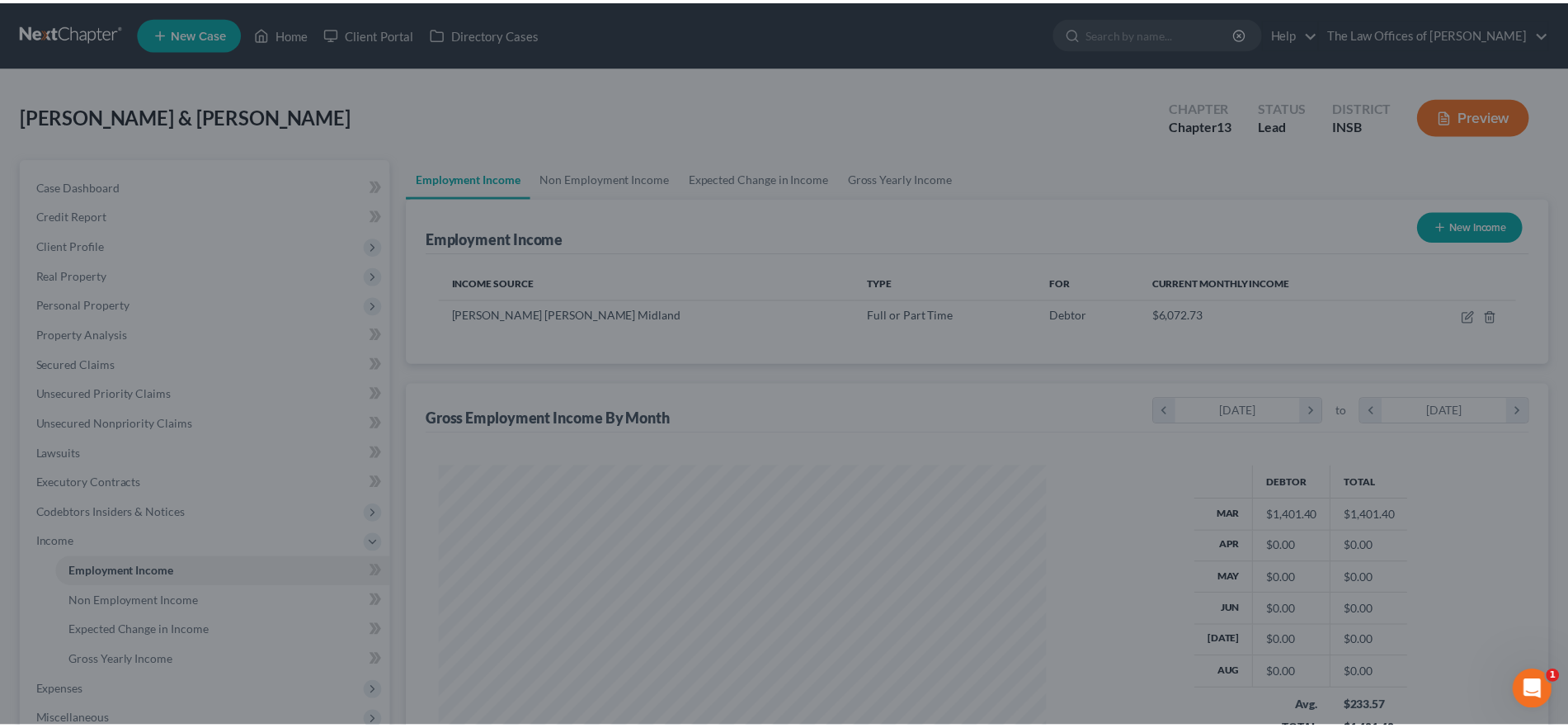
scroll to position [824882, 824345]
